Goal: Find specific page/section: Find specific page/section

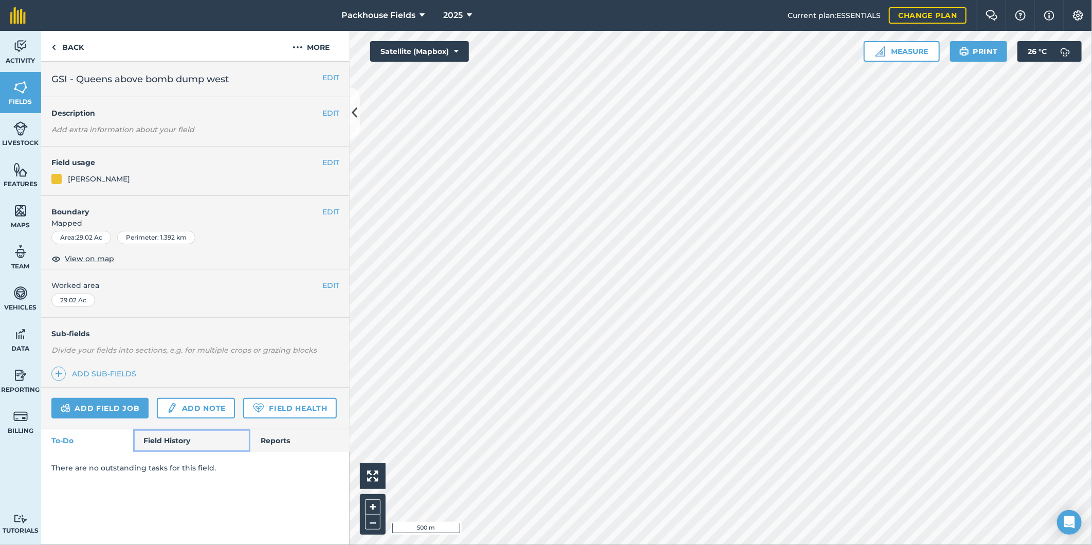
click at [158, 449] on link "Field History" at bounding box center [191, 440] width 117 height 23
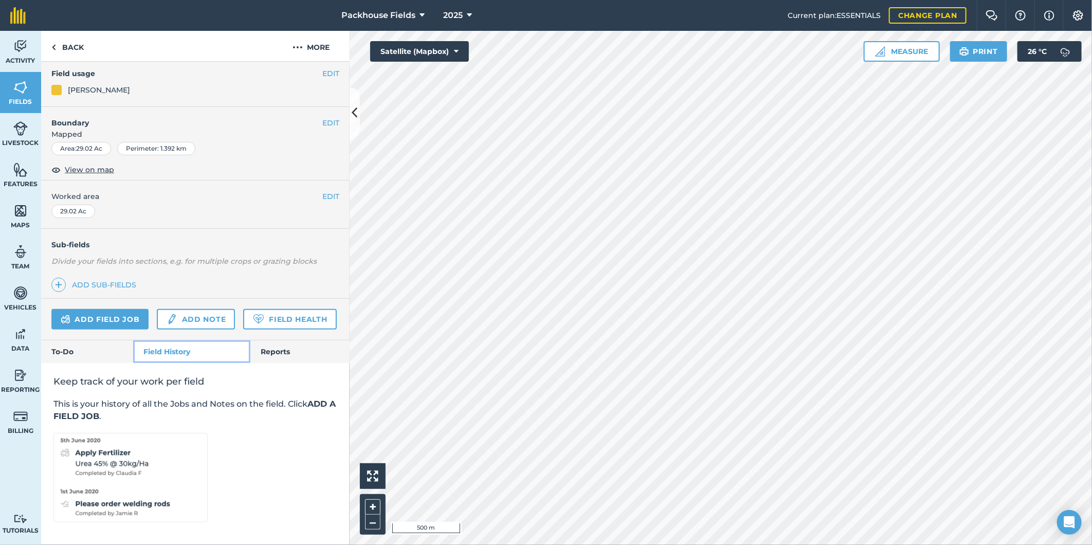
scroll to position [118, 0]
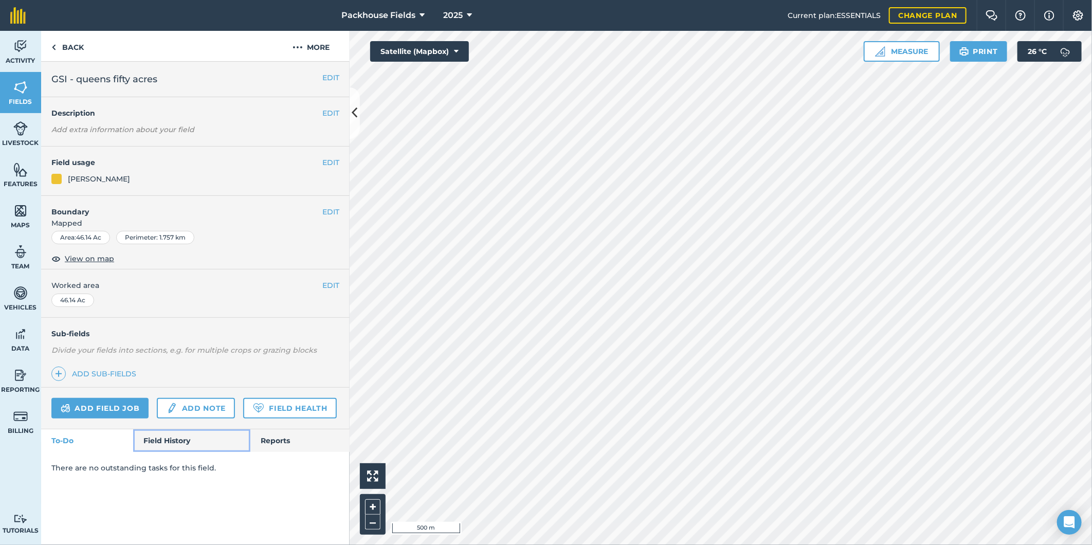
click at [196, 435] on link "Field History" at bounding box center [191, 440] width 117 height 23
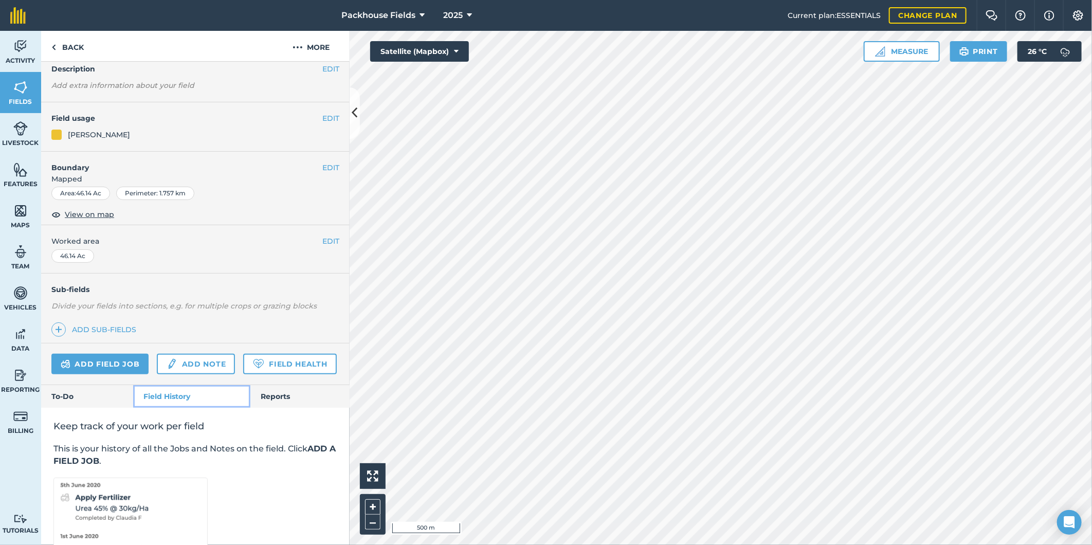
scroll to position [118, 0]
